Goal: Transaction & Acquisition: Purchase product/service

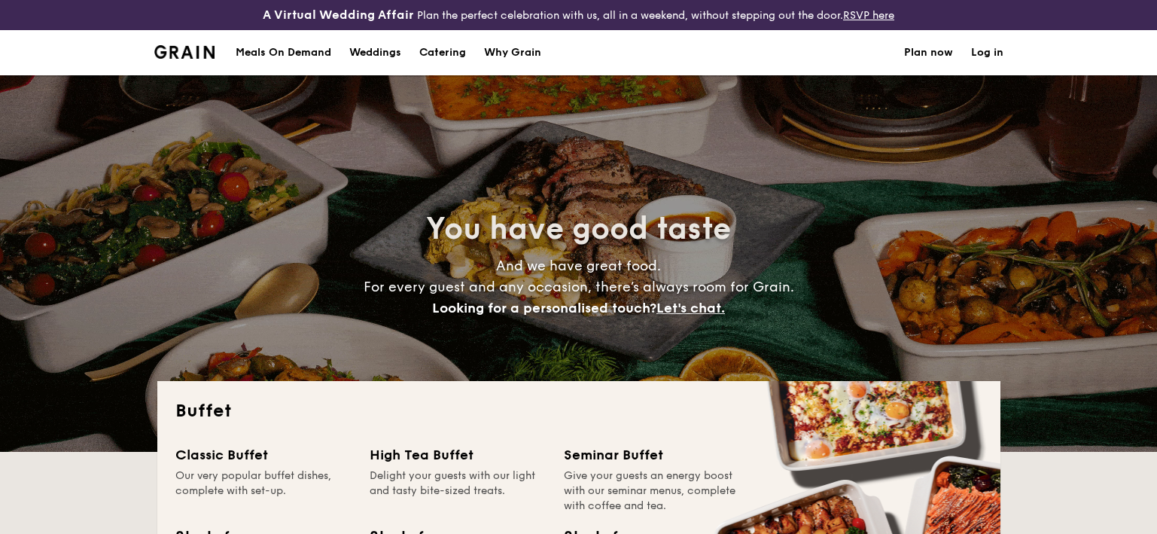
select select
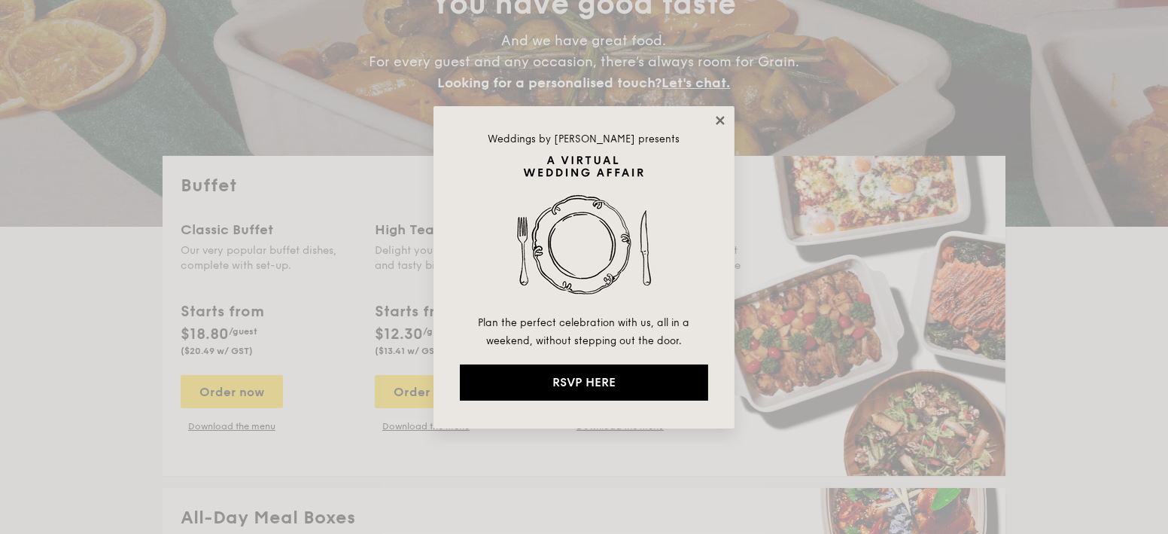
click at [723, 117] on icon at bounding box center [720, 120] width 8 height 8
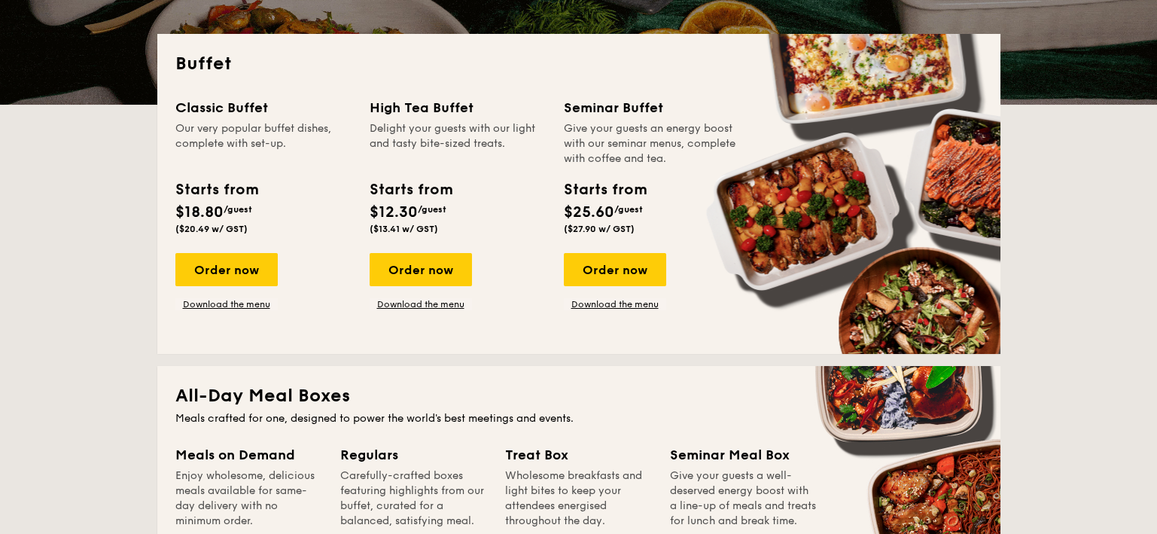
scroll to position [225, 0]
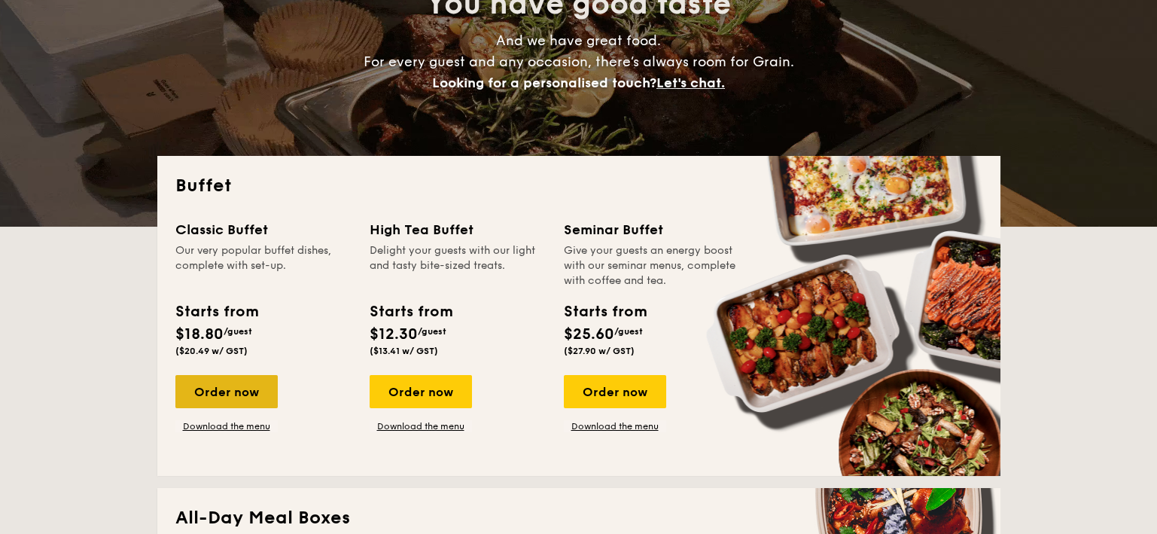
click at [213, 380] on div "Order now" at bounding box center [226, 391] width 102 height 33
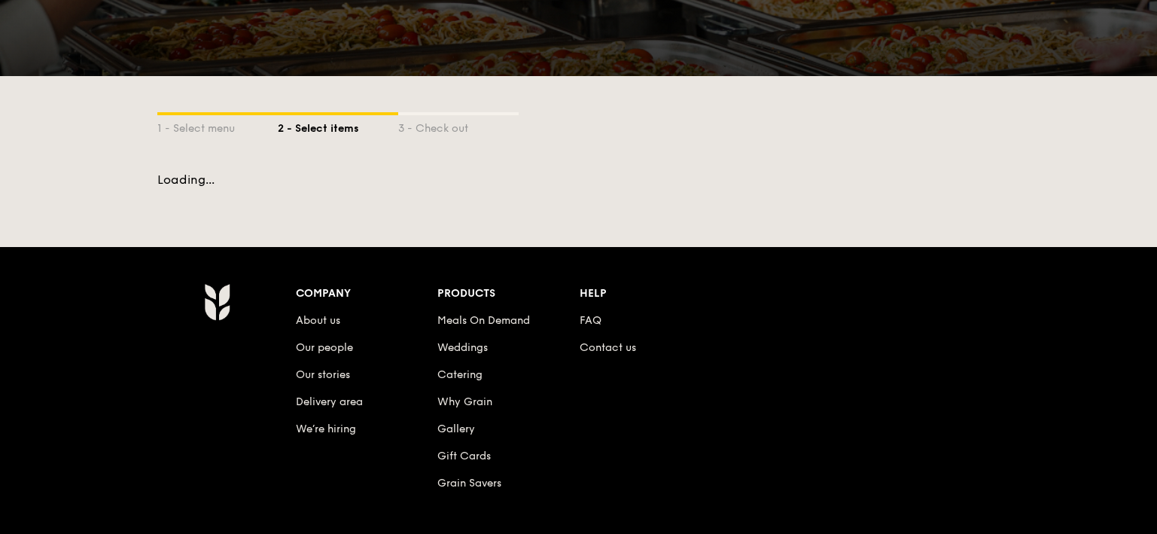
select select
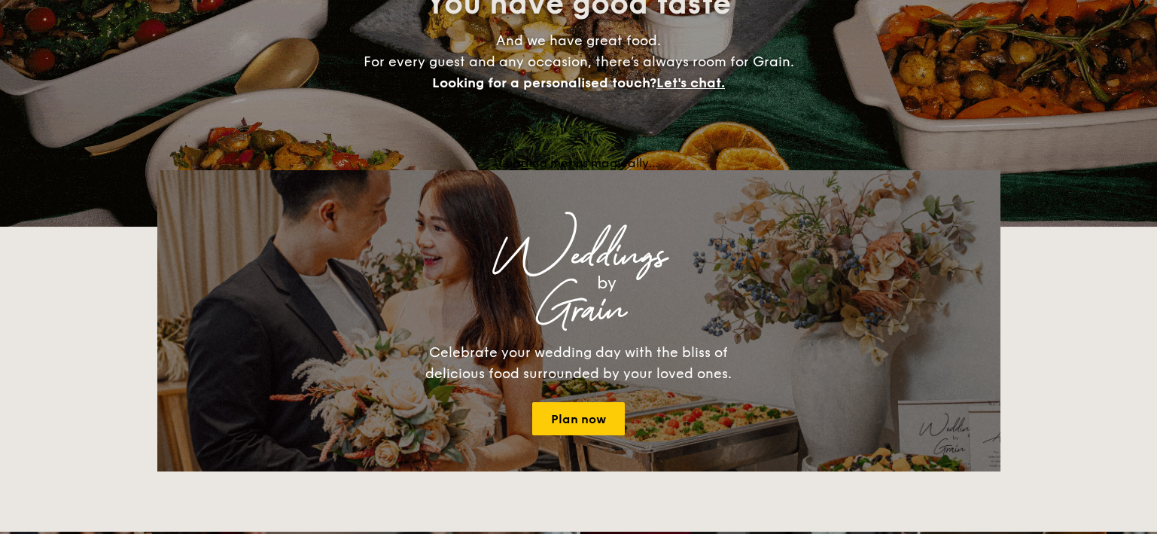
scroll to position [255, 0]
